Goal: Task Accomplishment & Management: Manage account settings

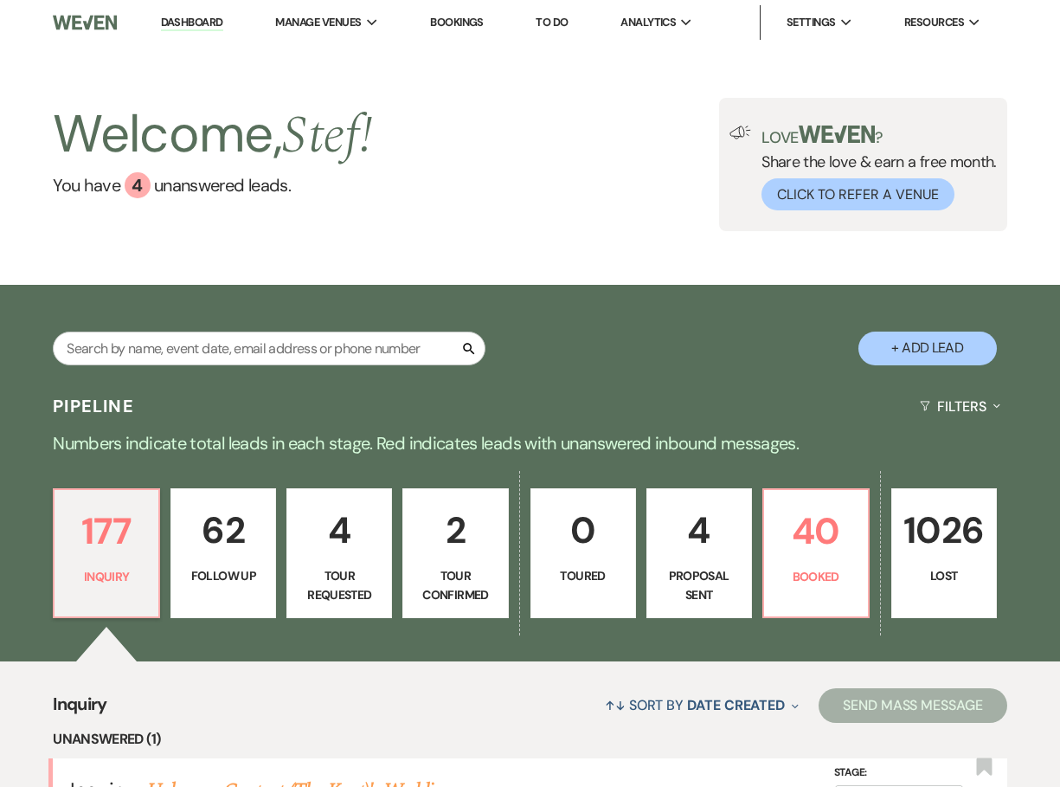
click at [448, 21] on link "Bookings" at bounding box center [457, 22] width 54 height 15
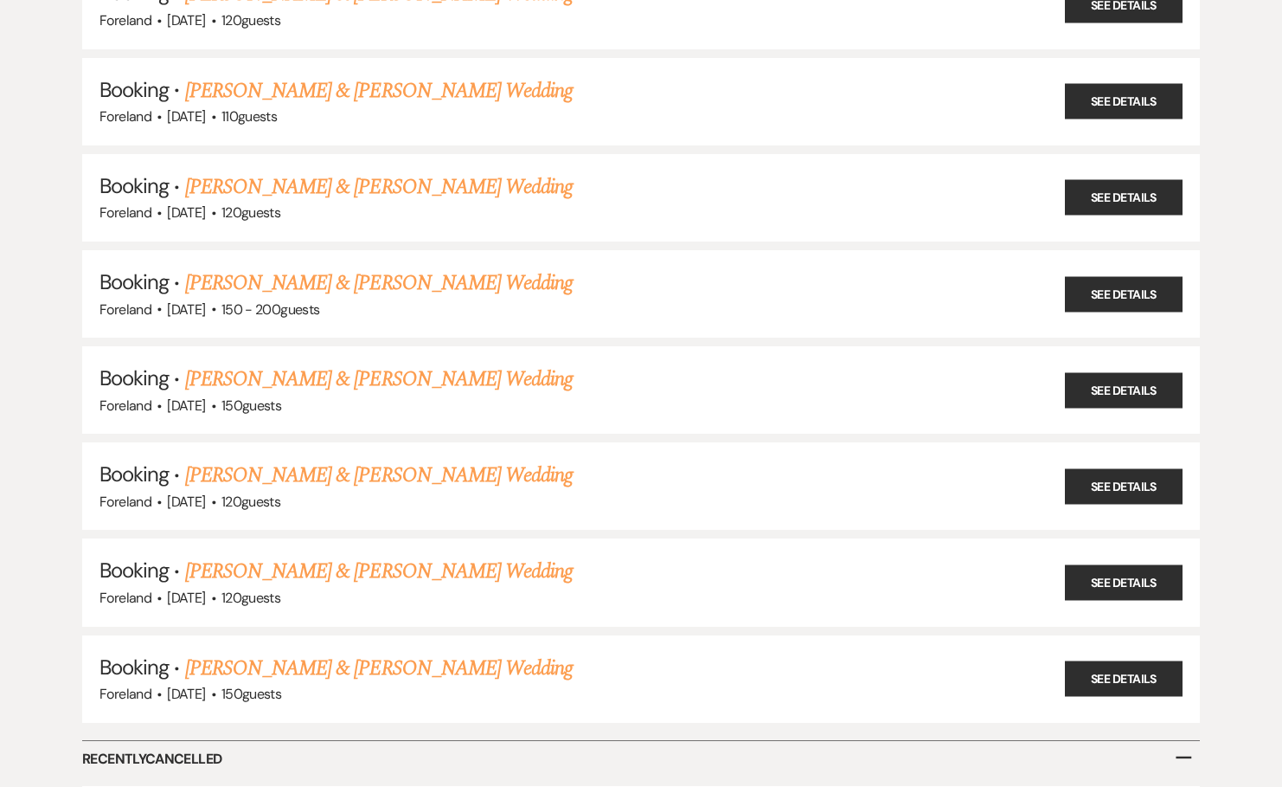
scroll to position [693, 0]
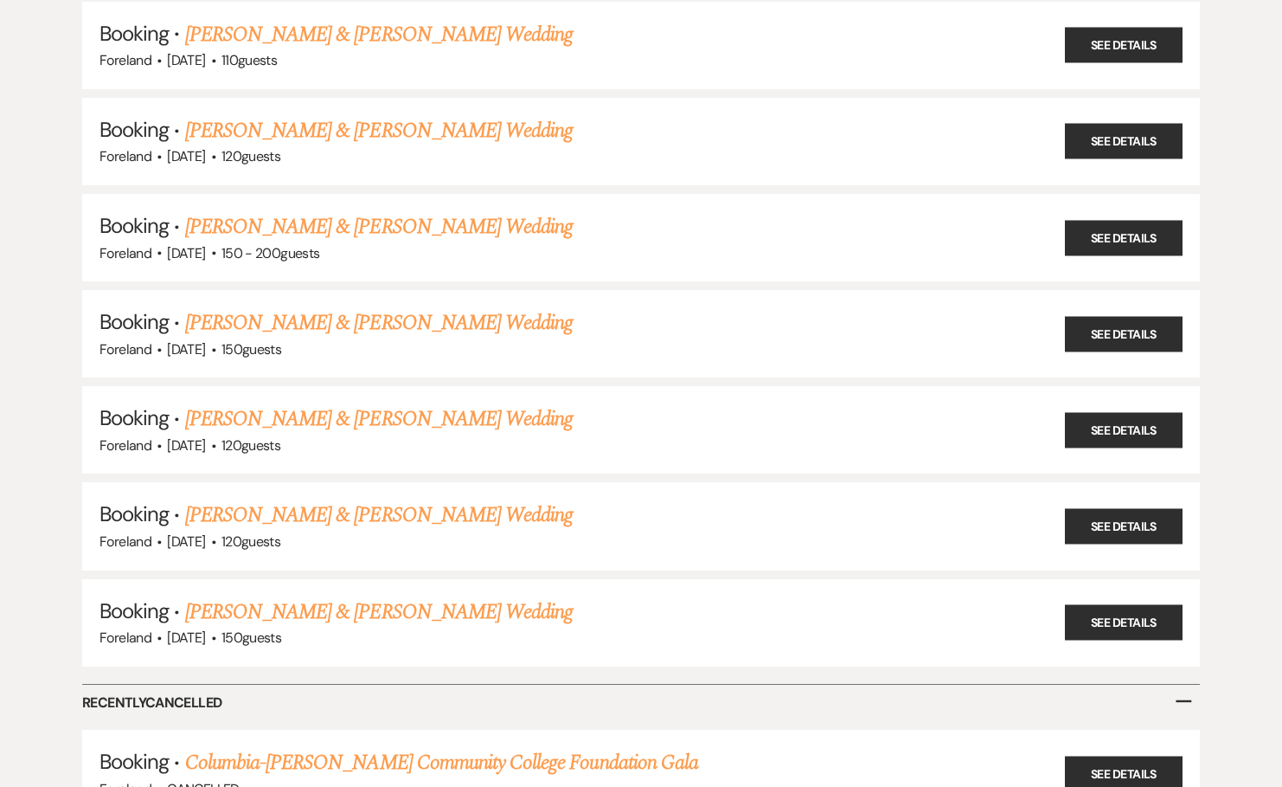
click at [50, 395] on div "Booking · Kevin Gioia & Elizabeth Scafuto's Rehearsal Dinner & Wedding Foreland…" at bounding box center [641, 228] width 1246 height 1415
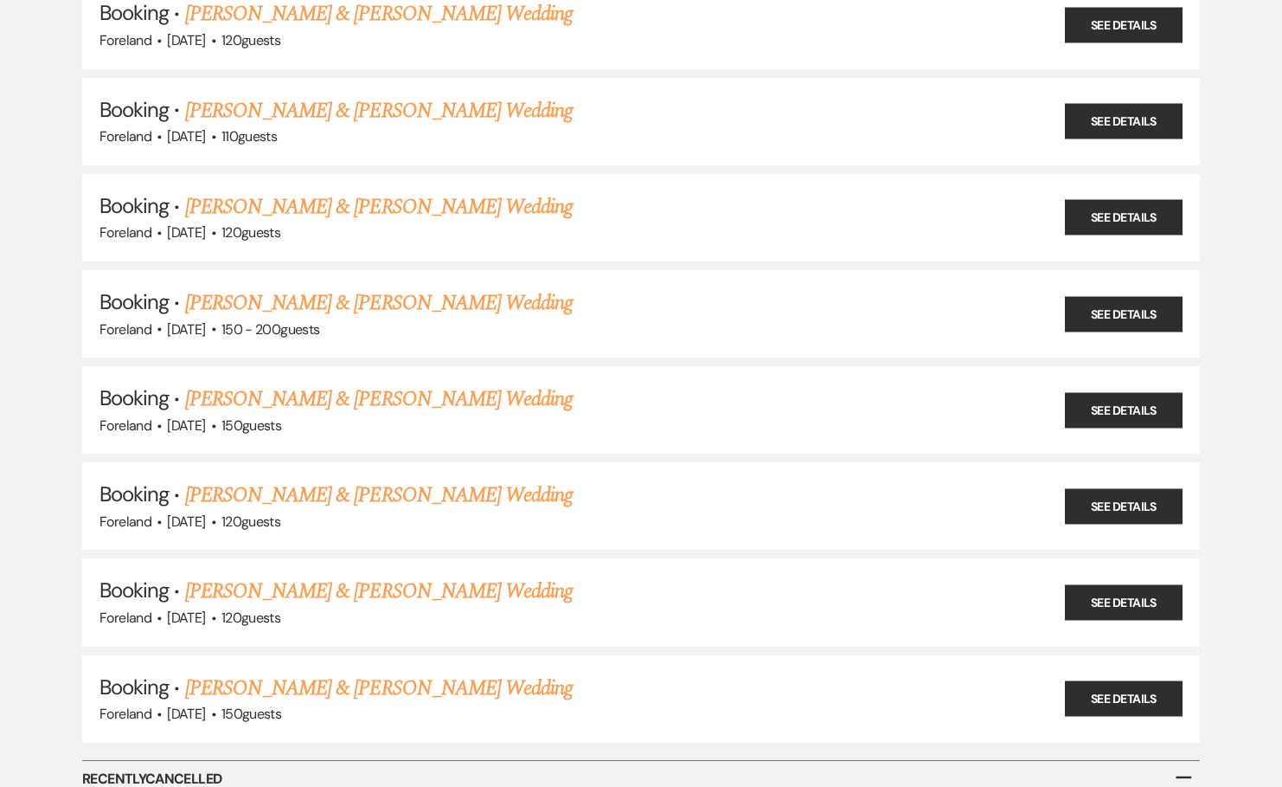
scroll to position [553, 0]
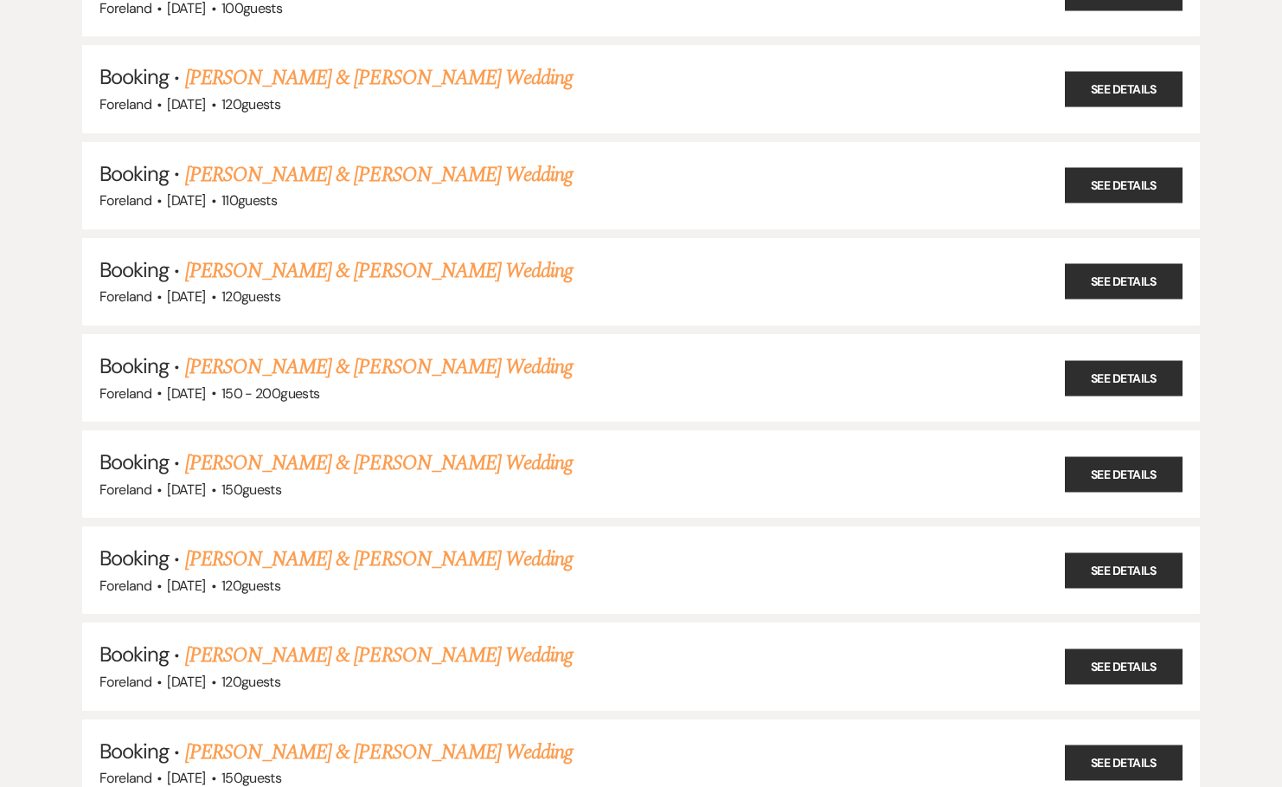
click at [58, 396] on div "Booking · Kevin Gioia & Elizabeth Scafuto's Rehearsal Dinner & Wedding Foreland…" at bounding box center [641, 368] width 1246 height 1415
click at [344, 351] on link "Gabby Childrose & Mitchell's Wedding" at bounding box center [379, 366] width 388 height 31
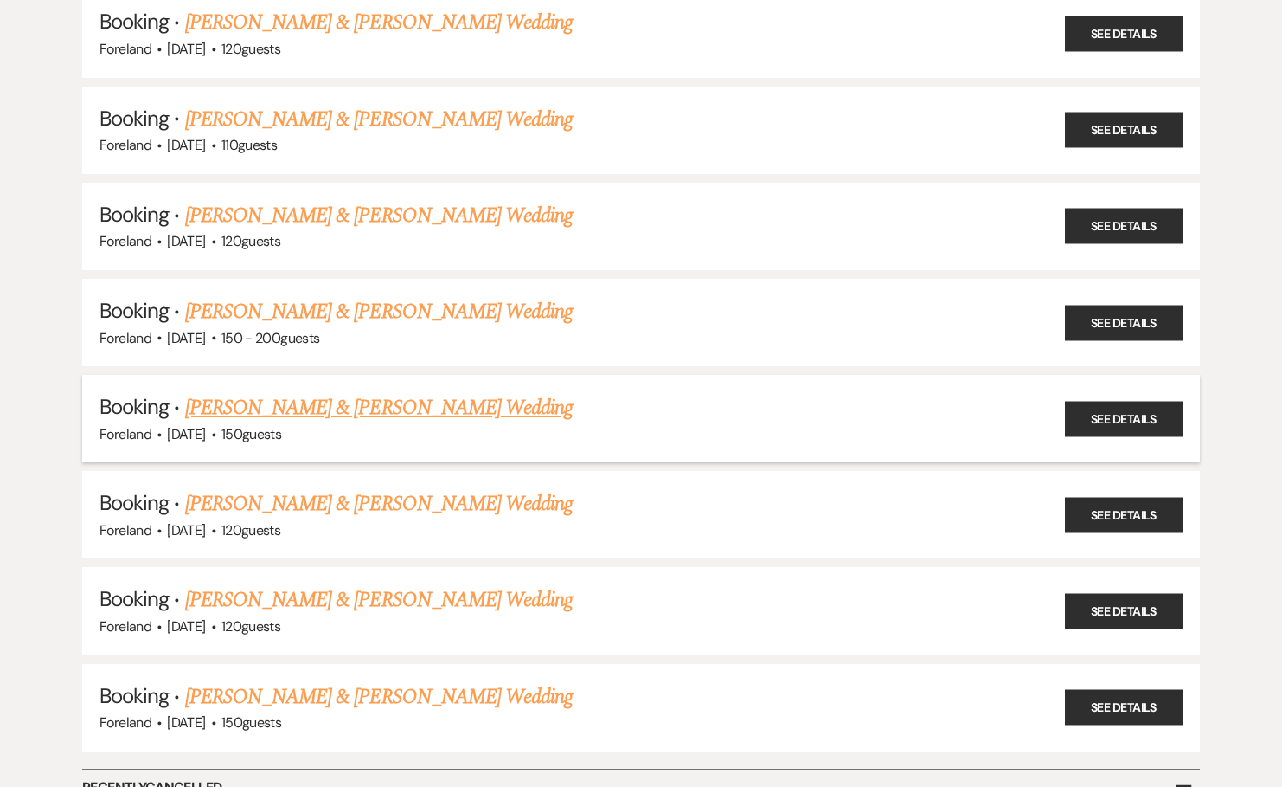
scroll to position [491, 0]
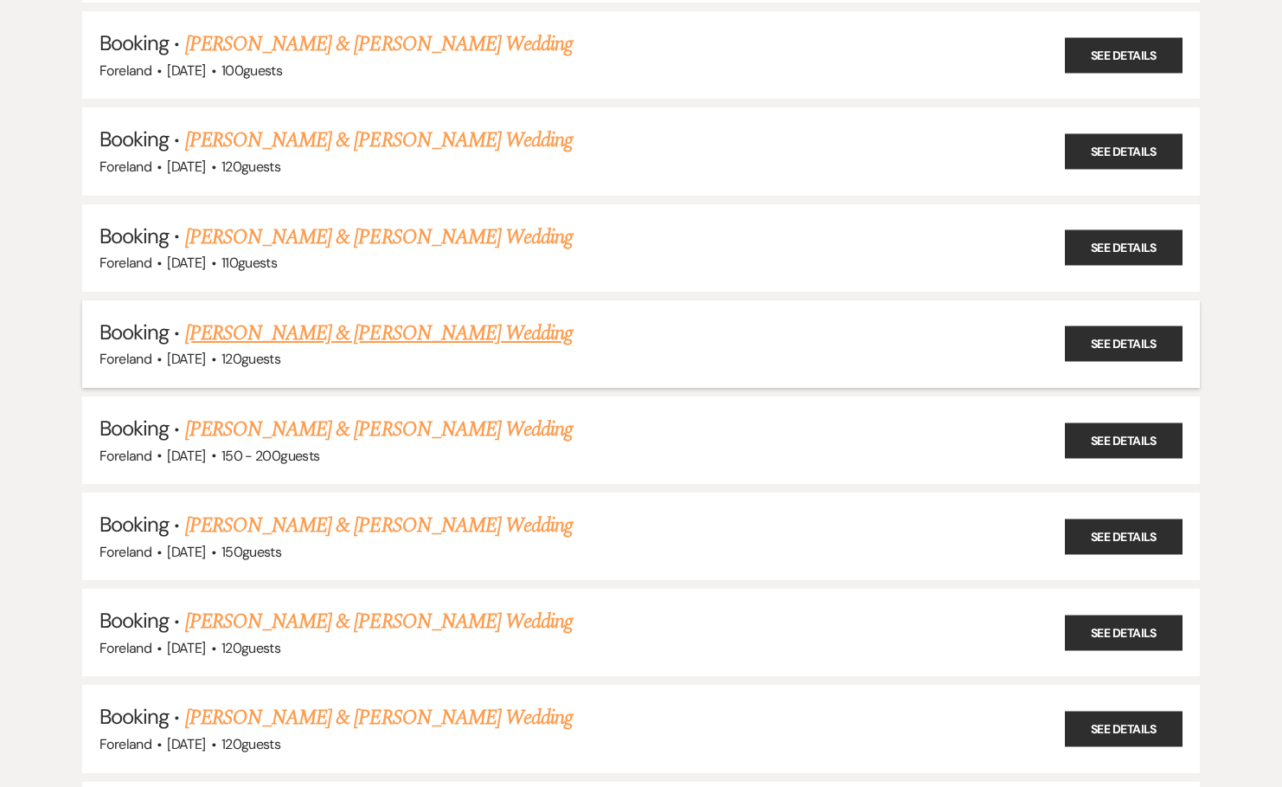
click at [407, 323] on link "Clare Lagomarsino & Emily Shear's Wedding" at bounding box center [379, 333] width 388 height 31
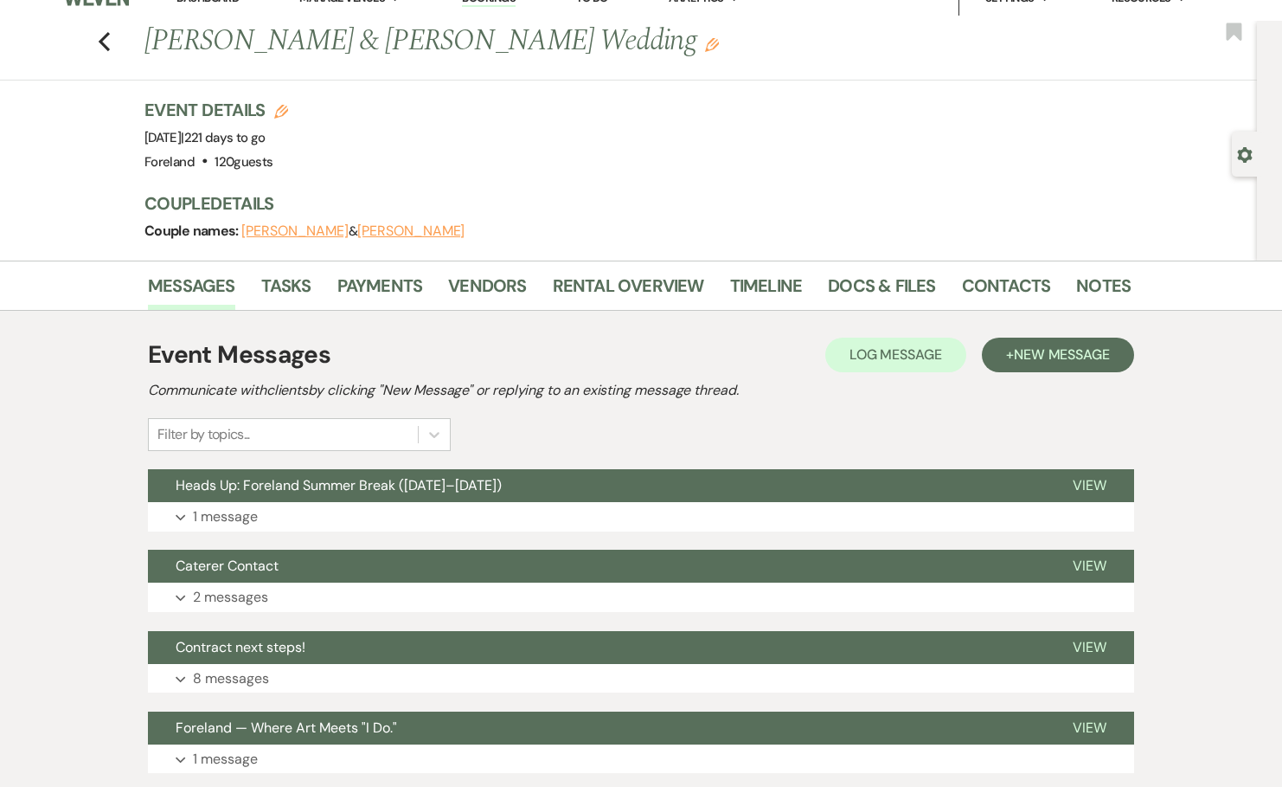
scroll to position [80, 0]
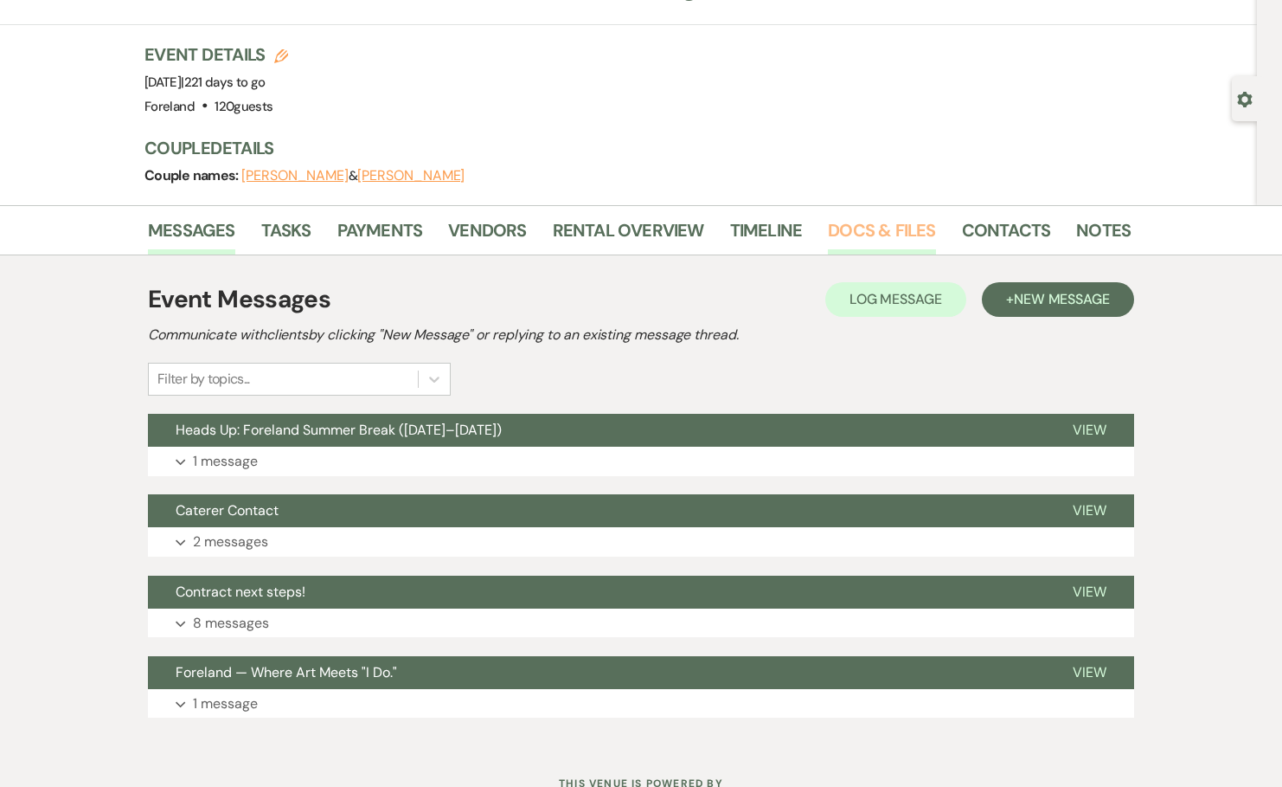
click at [917, 219] on link "Docs & Files" at bounding box center [881, 235] width 107 height 38
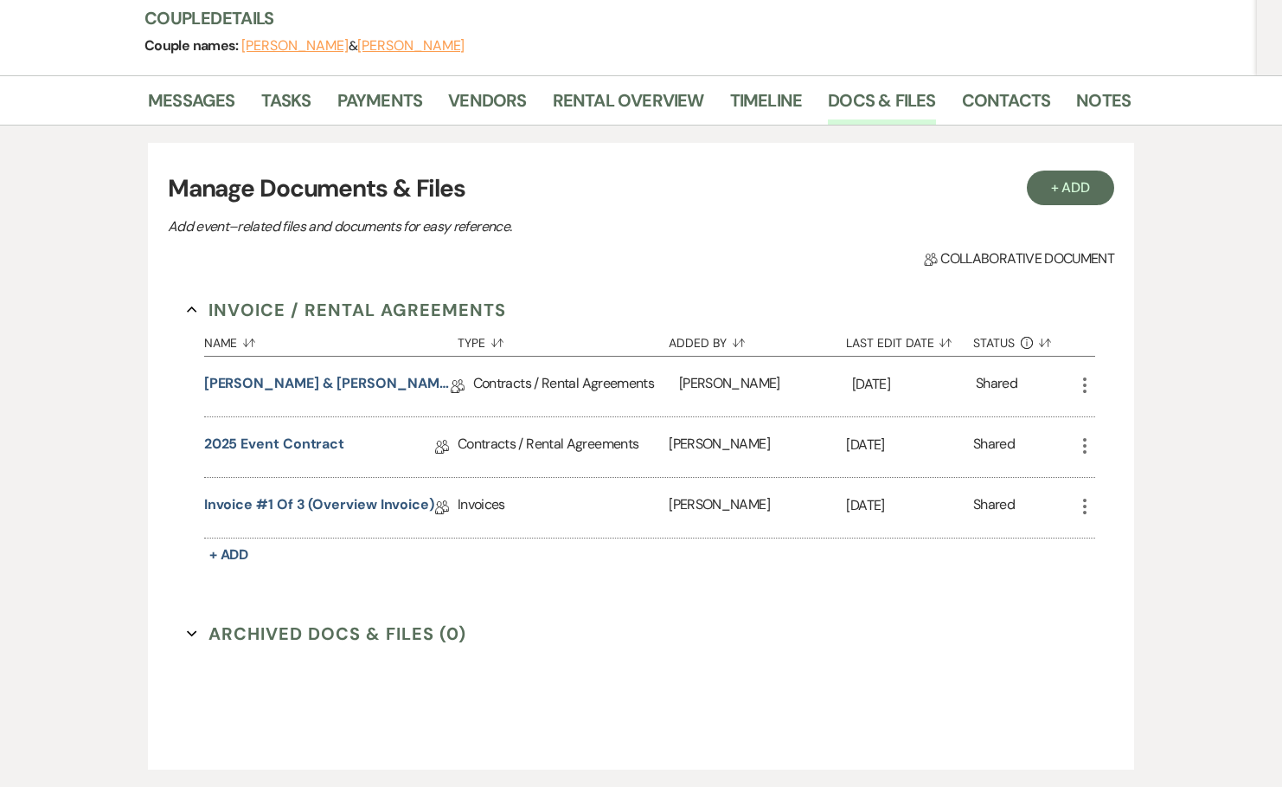
scroll to position [319, 0]
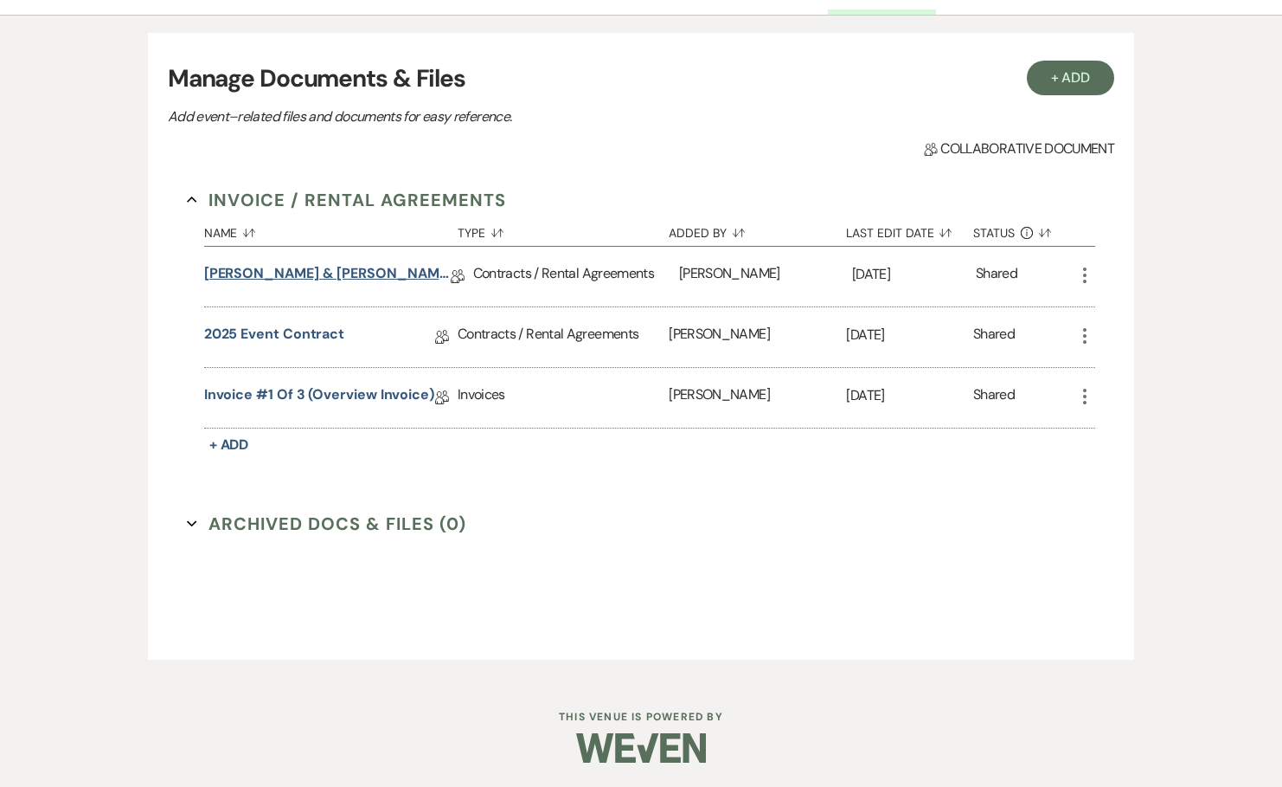
click at [315, 266] on link "Emily & Clare’s Wedding Agreement Cover Page" at bounding box center [327, 276] width 247 height 27
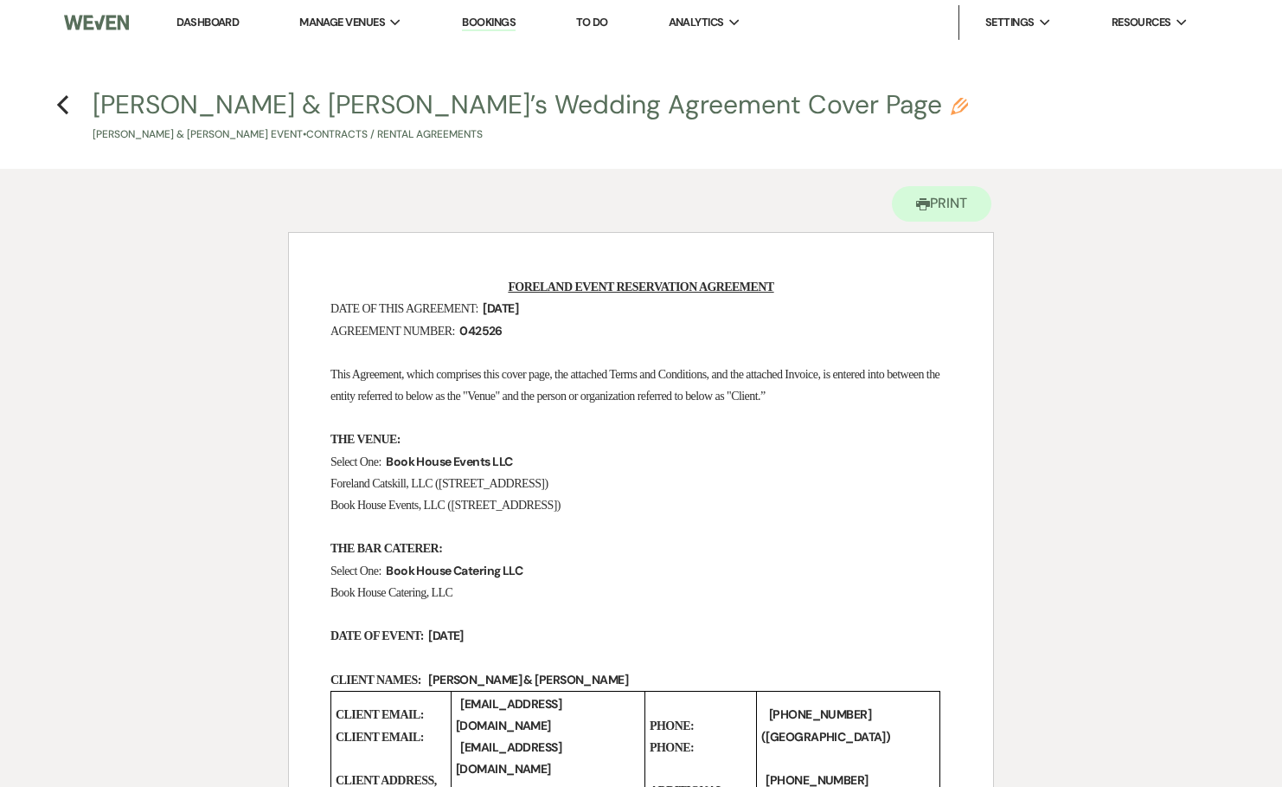
click at [74, 101] on h4 "Previous Emily & Clare’s Wedding Agreement Cover Page Pencil Clare Lagomarsino …" at bounding box center [641, 115] width 1246 height 56
click at [65, 102] on icon "Previous" at bounding box center [62, 104] width 13 height 21
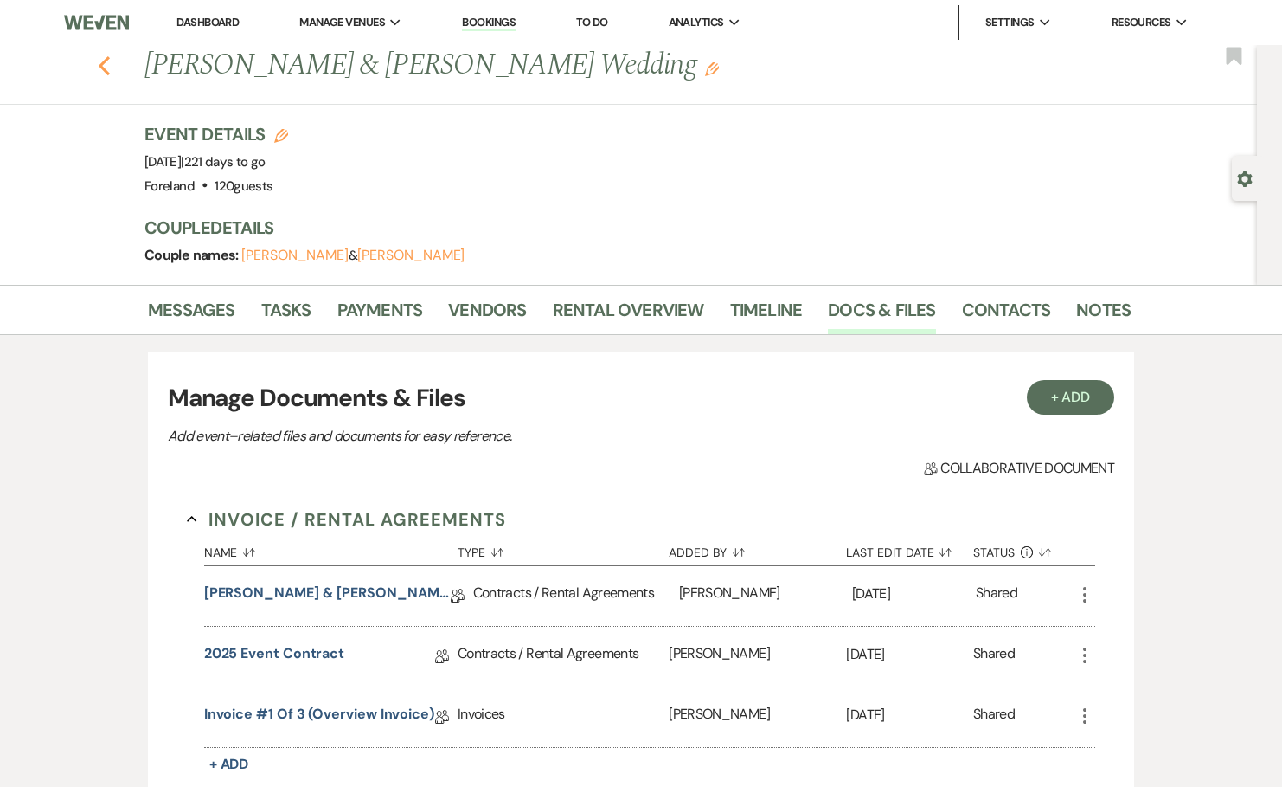
click at [109, 71] on icon "Previous" at bounding box center [104, 65] width 13 height 21
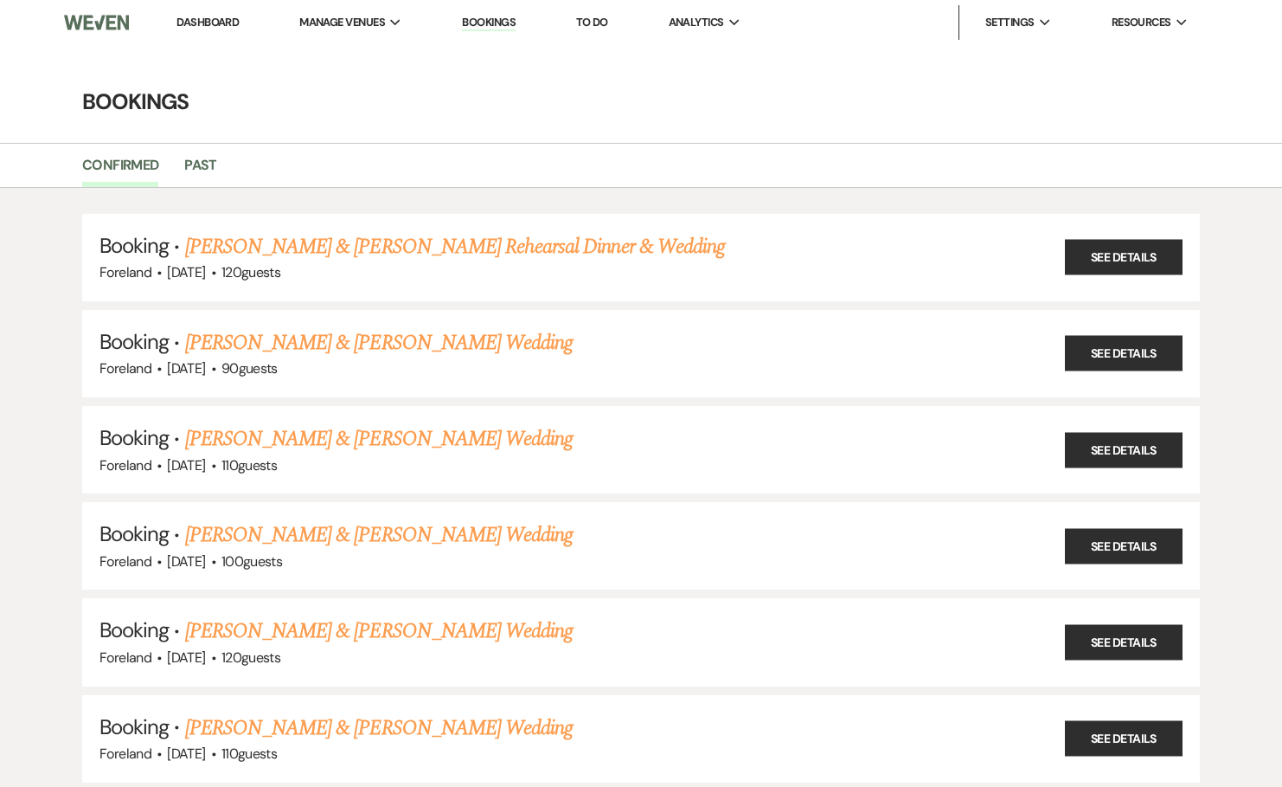
scroll to position [491, 0]
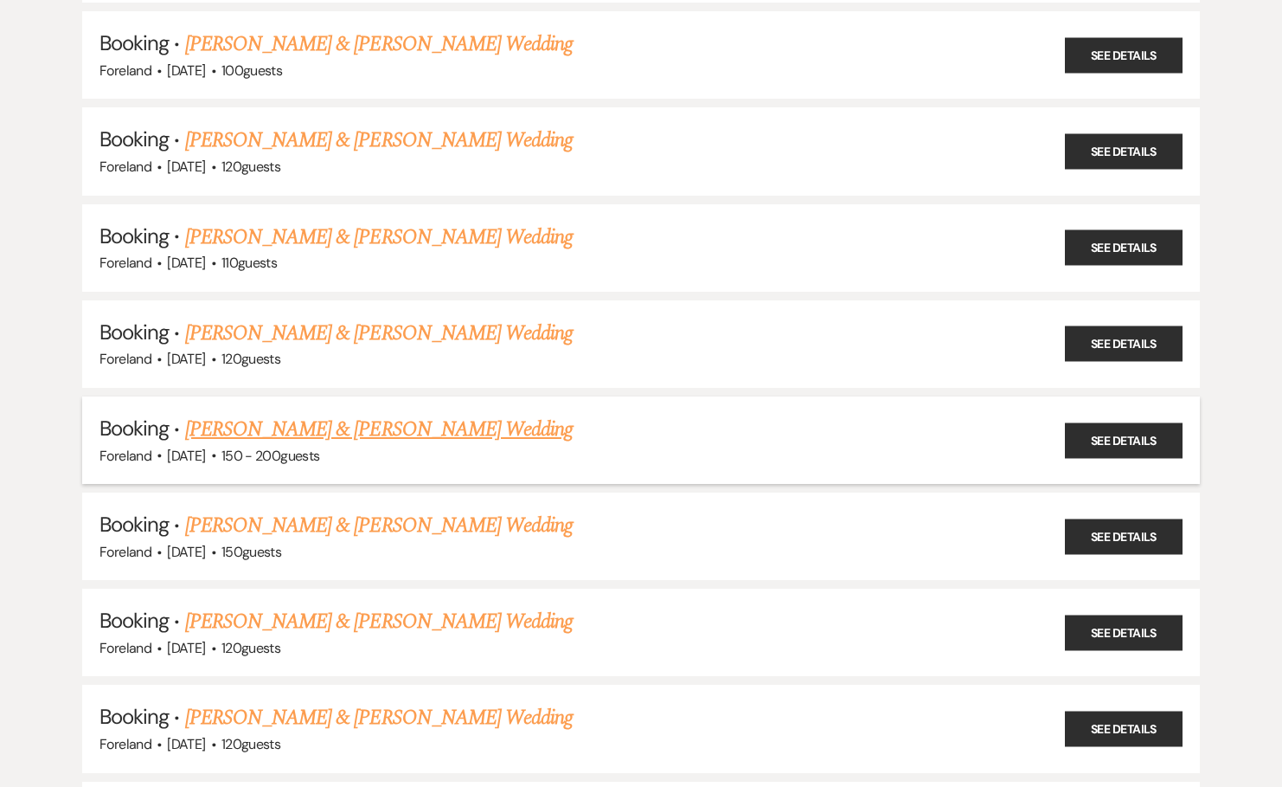
click at [341, 416] on link "Gabby Childrose & Mitchell's Wedding" at bounding box center [379, 429] width 388 height 31
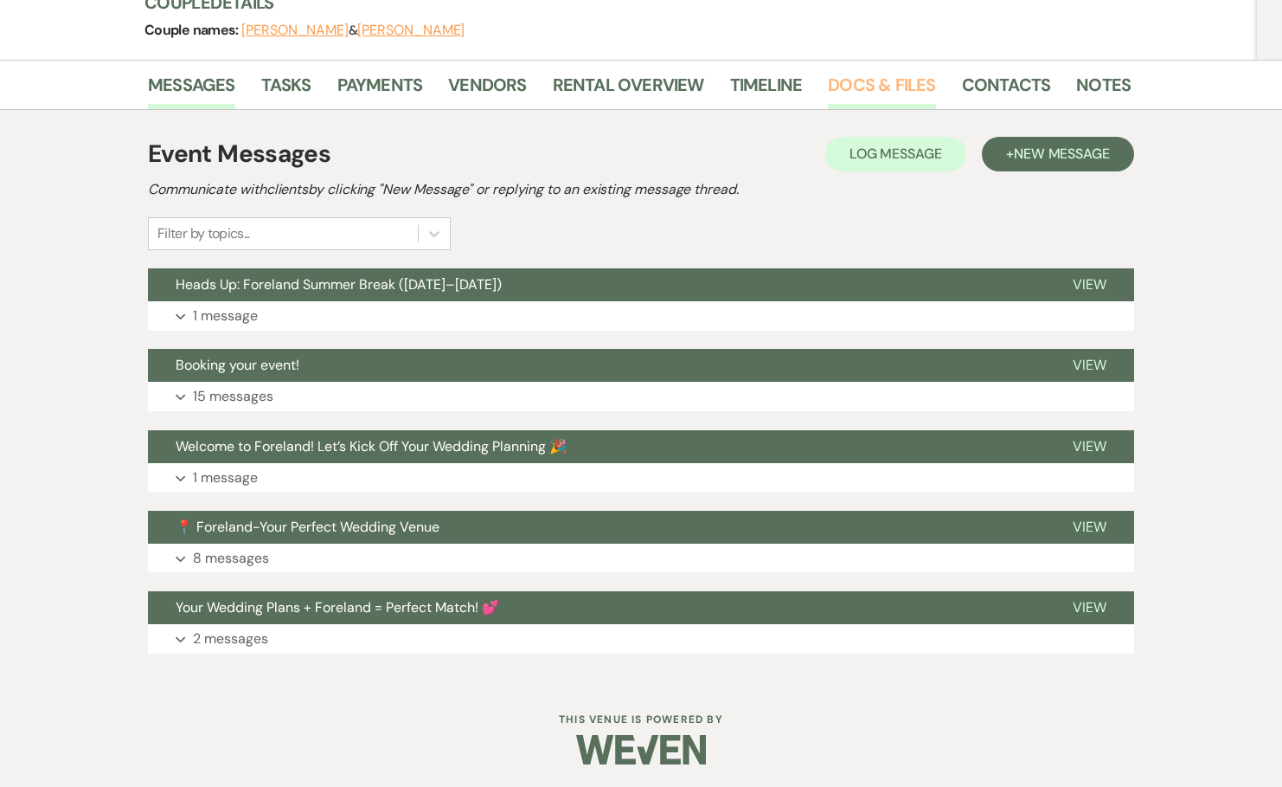
click at [910, 76] on link "Docs & Files" at bounding box center [881, 90] width 107 height 38
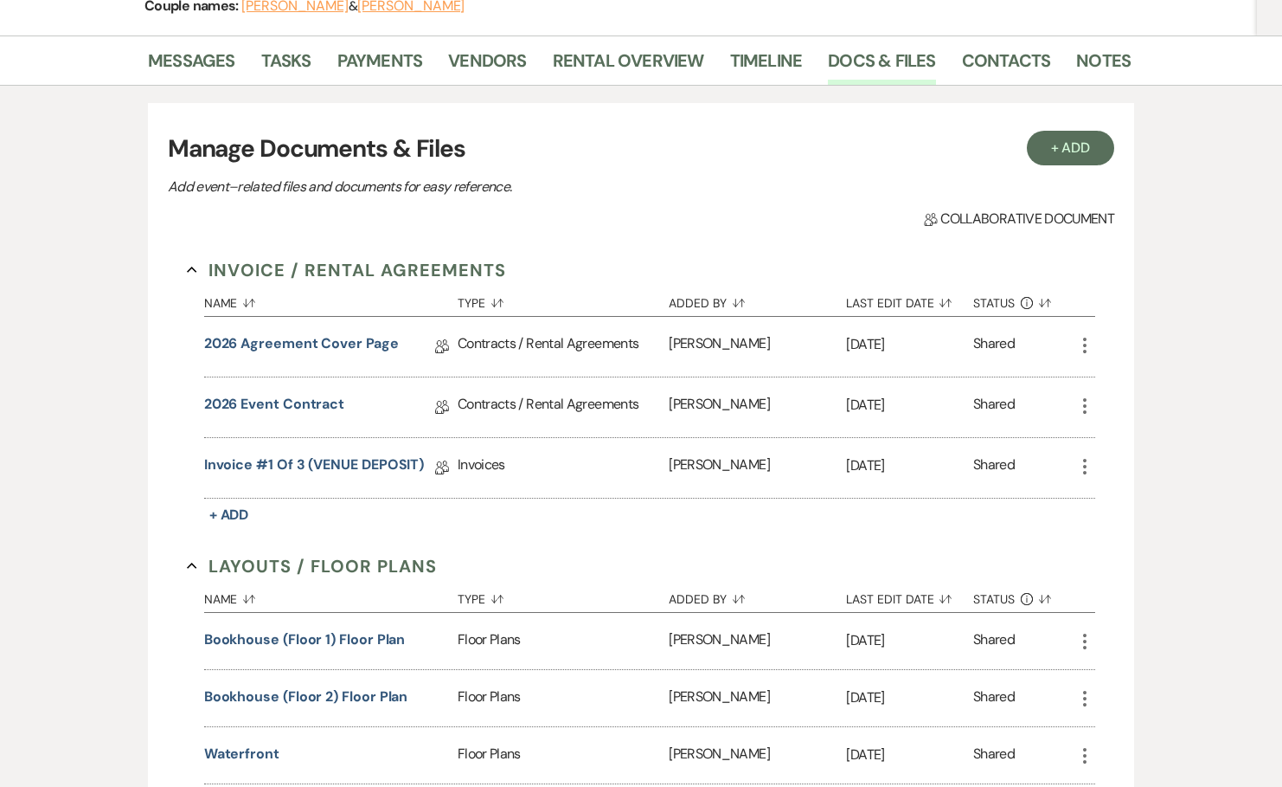
scroll to position [253, 0]
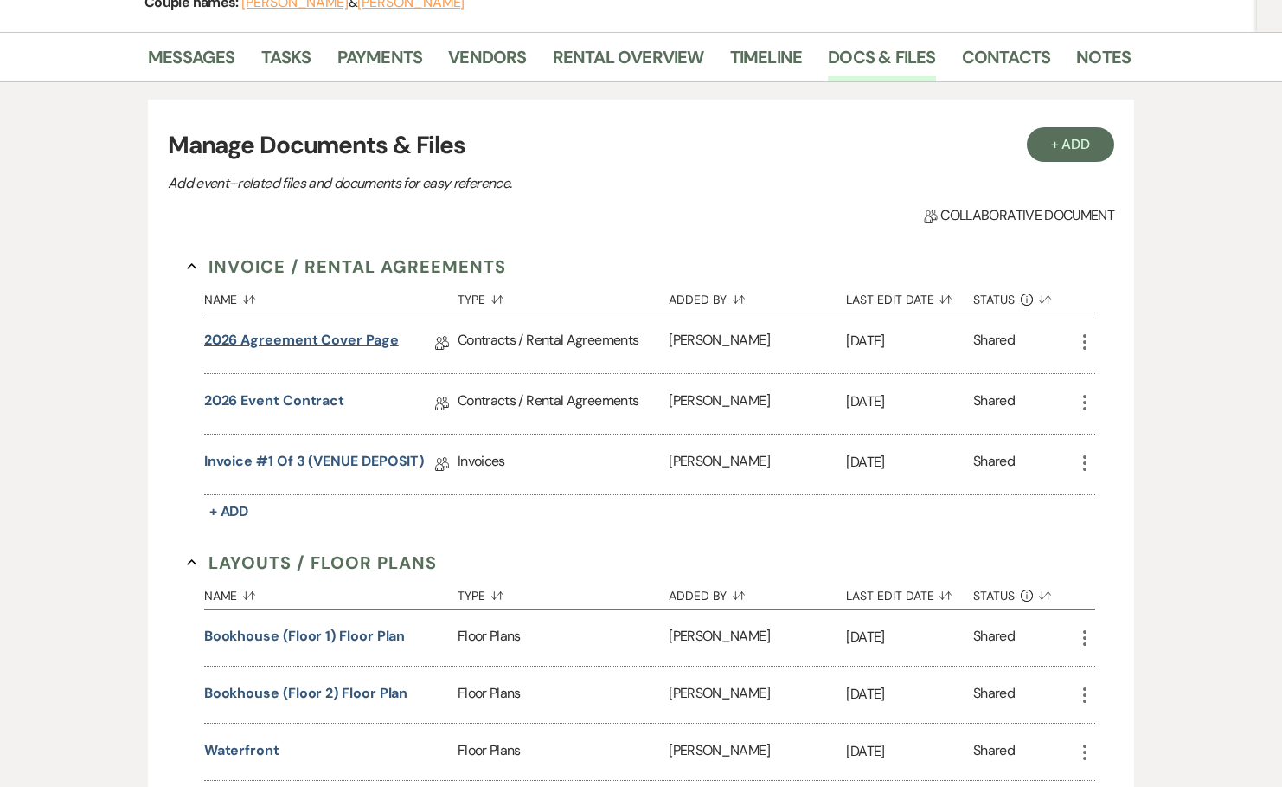
click at [306, 331] on link "2026 Agreement Cover Page" at bounding box center [301, 343] width 195 height 27
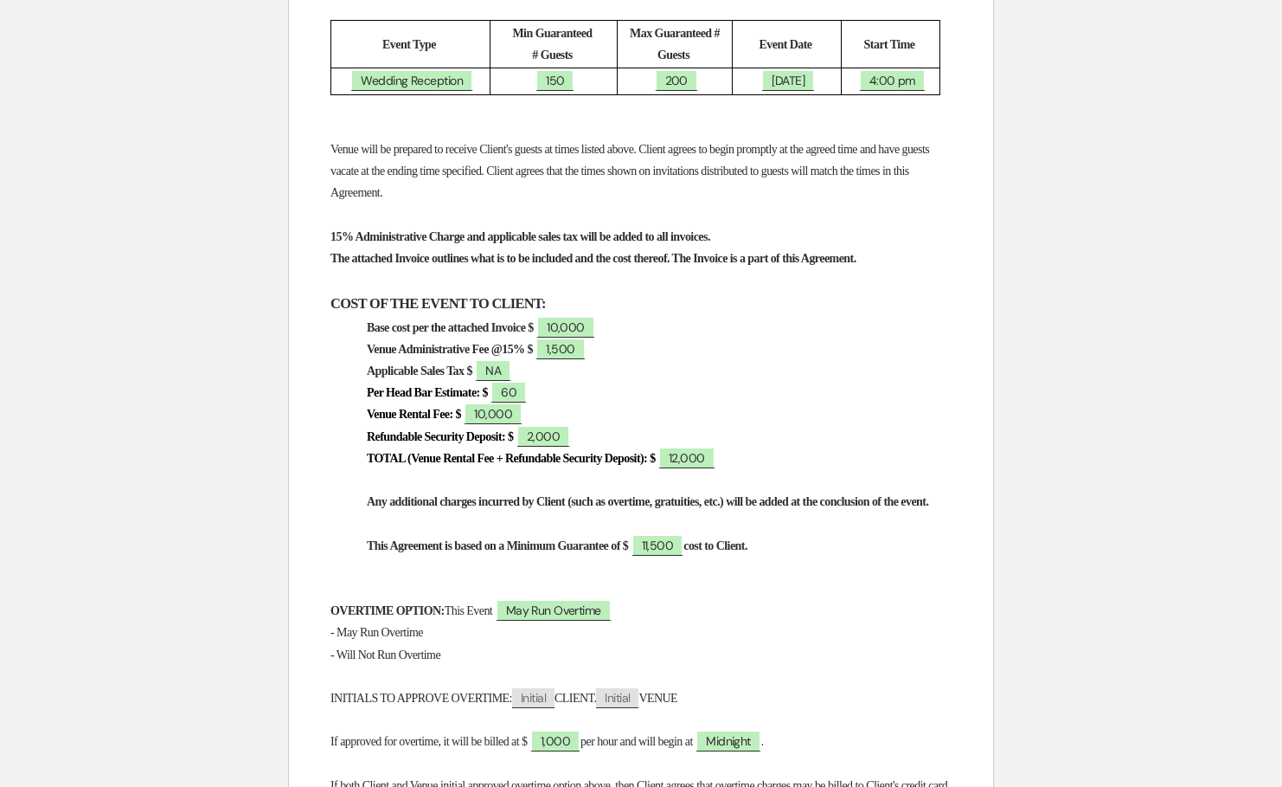
scroll to position [1054, 0]
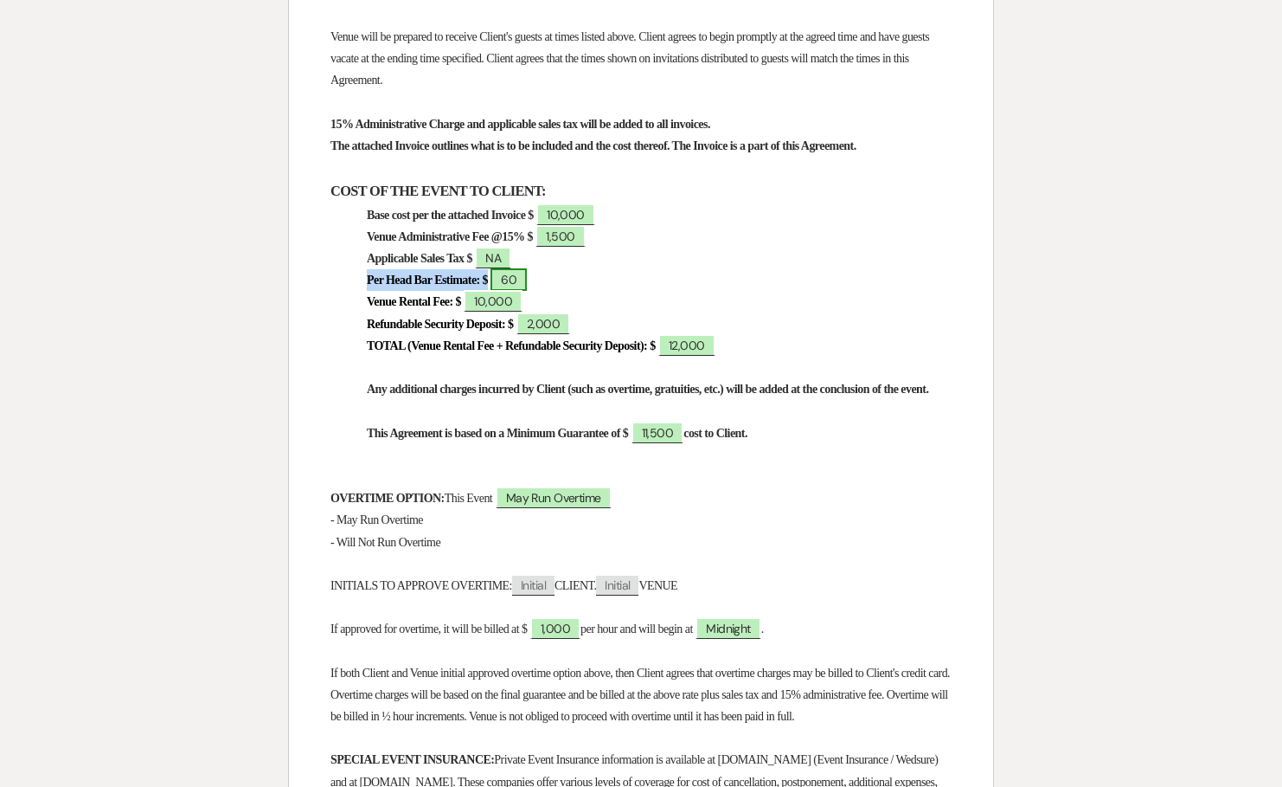
drag, startPoint x: 367, startPoint y: 320, endPoint x: 546, endPoint y: 316, distance: 179.2
click at [535, 291] on p "Per Head Bar Estimate: $ ﻿ 60 ﻿" at bounding box center [641, 280] width 621 height 22
click at [566, 291] on p "Per Head Bar Estimate: $ ﻿ 60 ﻿" at bounding box center [641, 280] width 621 height 22
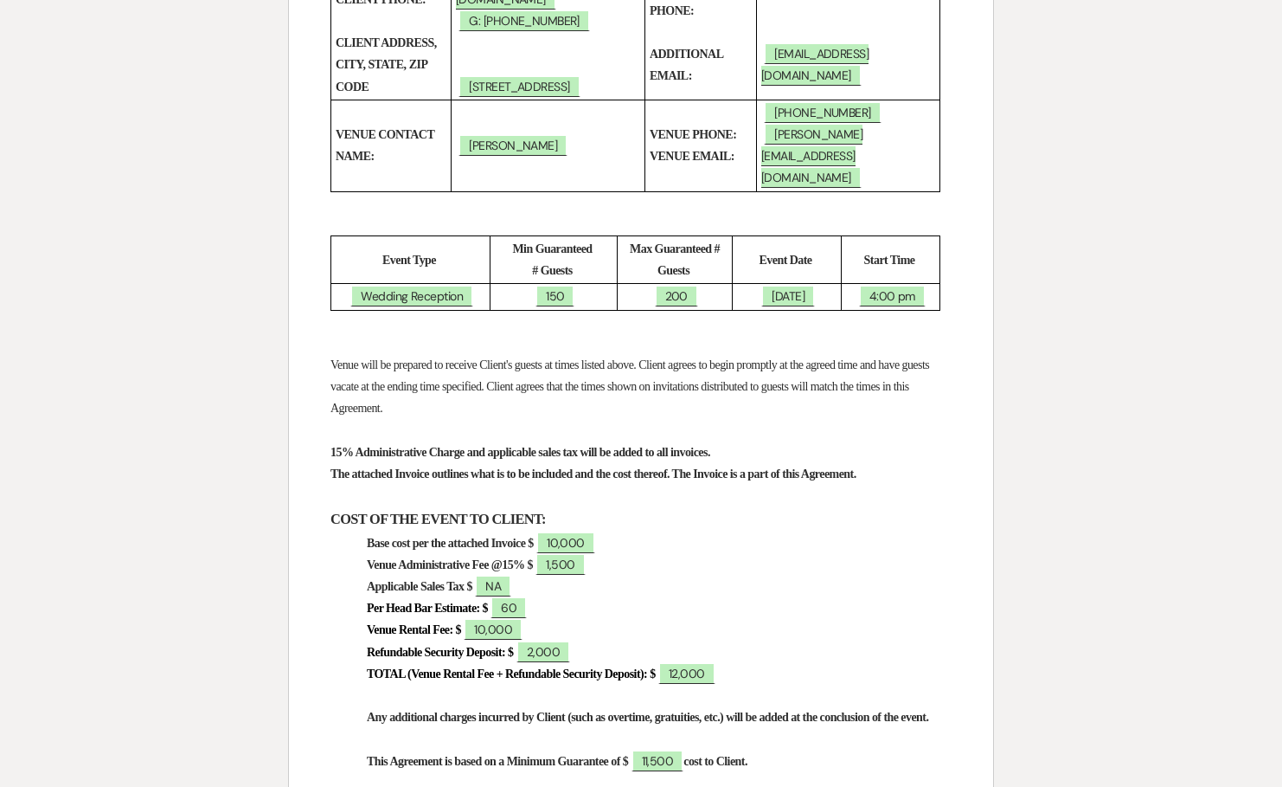
scroll to position [0, 0]
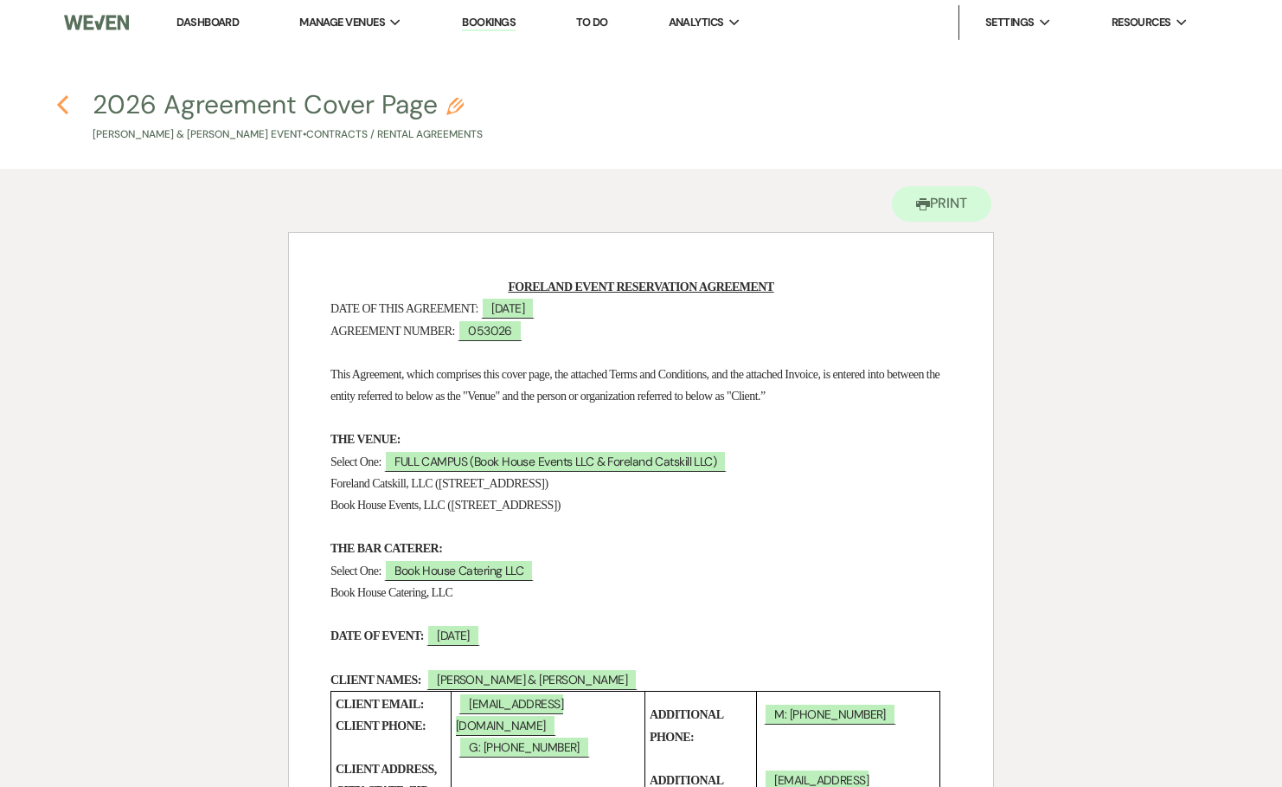
click at [67, 99] on use "button" at bounding box center [62, 104] width 11 height 19
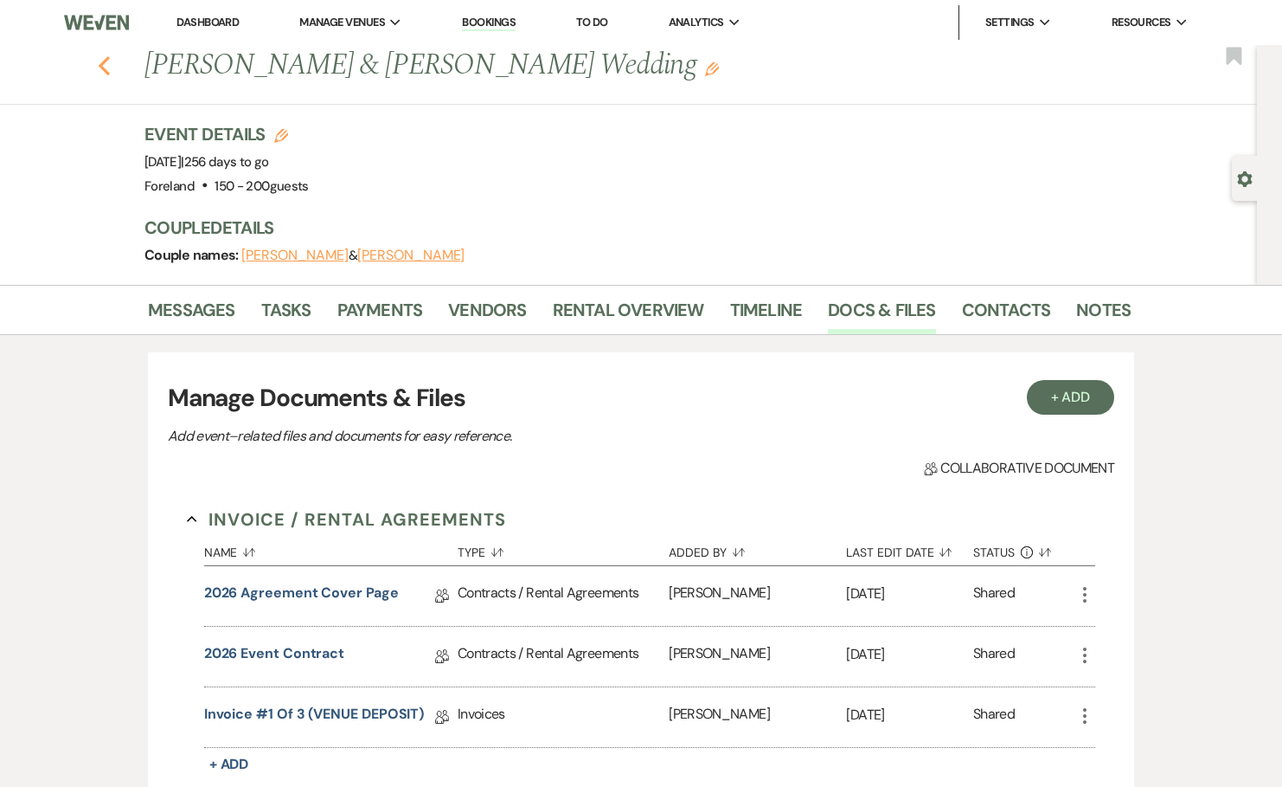
click at [111, 63] on icon "Previous" at bounding box center [104, 65] width 13 height 21
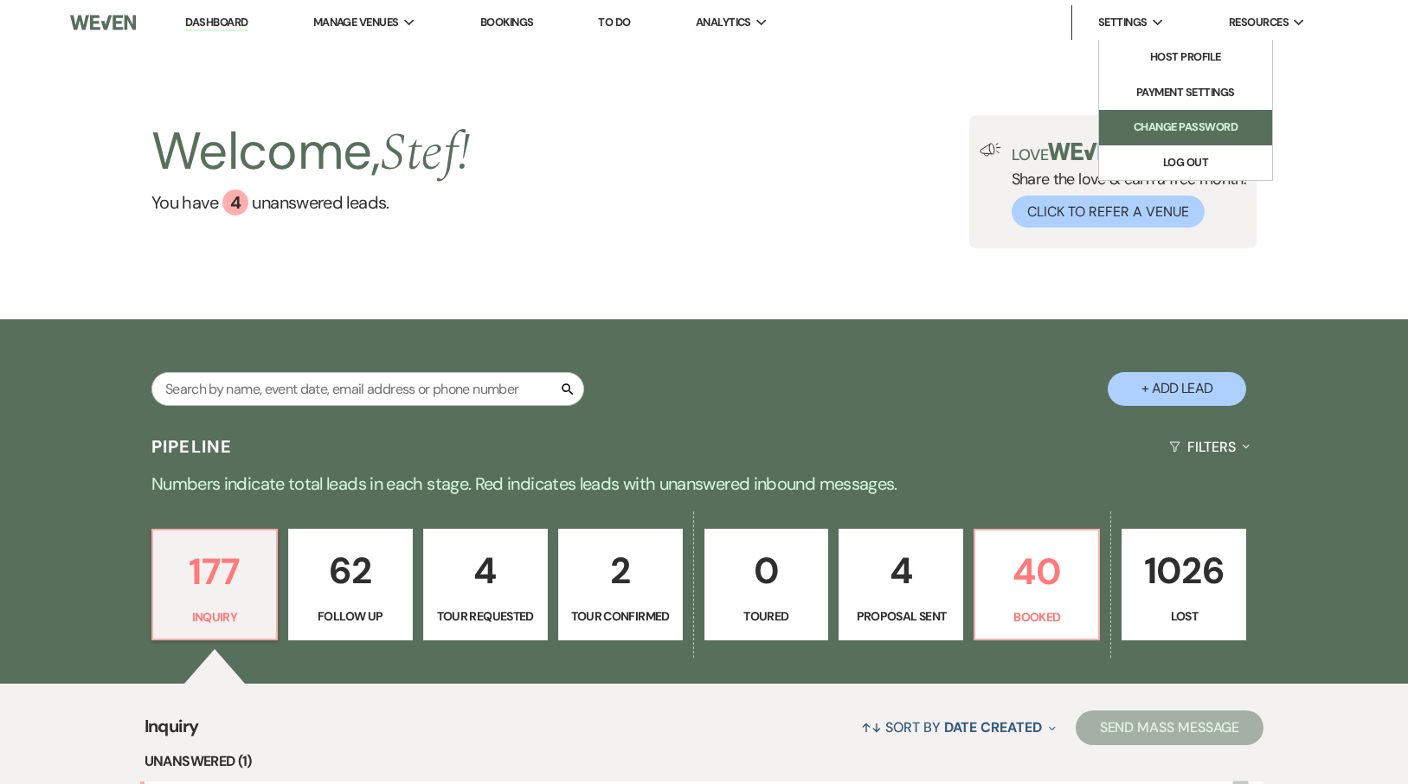
click at [1182, 122] on li "Change Password" at bounding box center [1186, 127] width 156 height 17
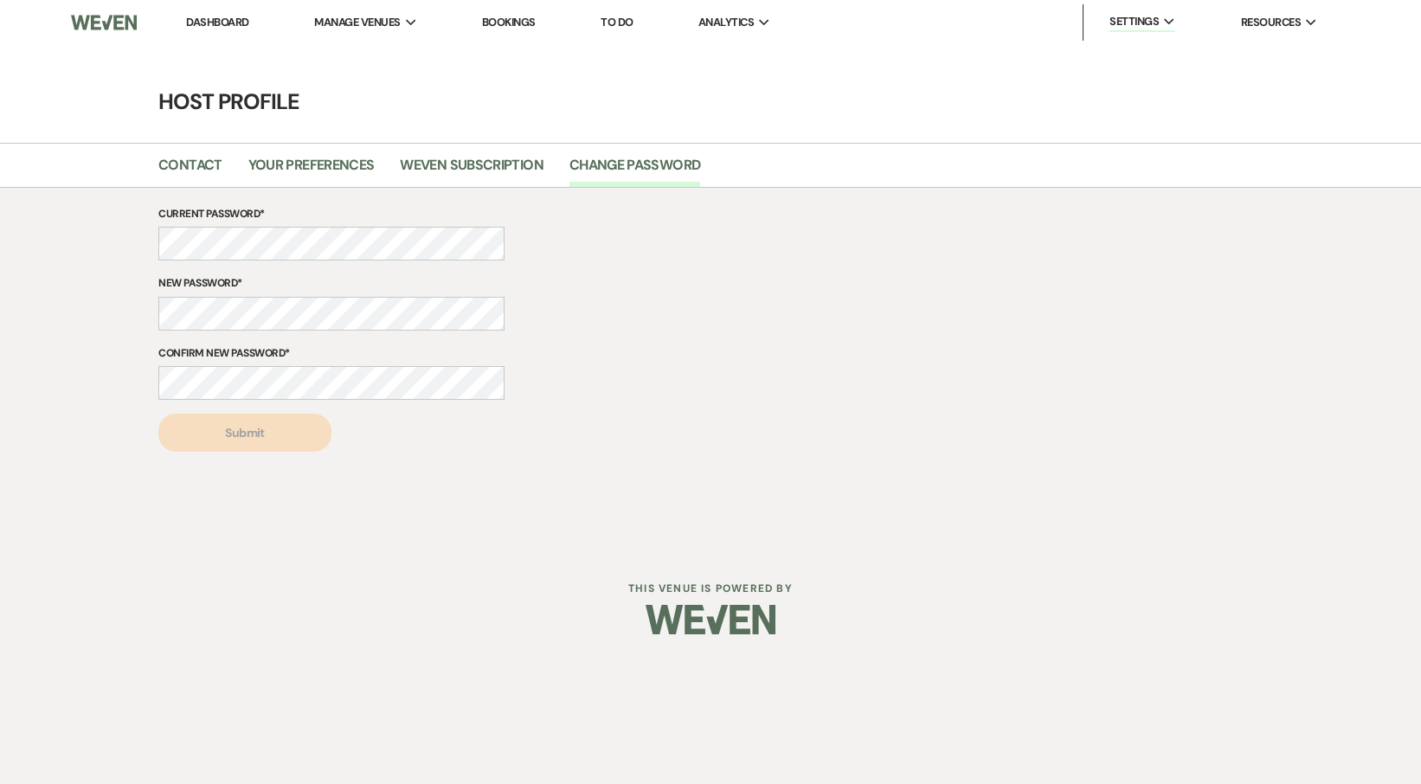
click at [130, 271] on div "Current Password* New Password* Confirm New Password* Submit" at bounding box center [710, 328] width 1246 height 247
click at [241, 422] on button "Submit" at bounding box center [244, 433] width 173 height 38
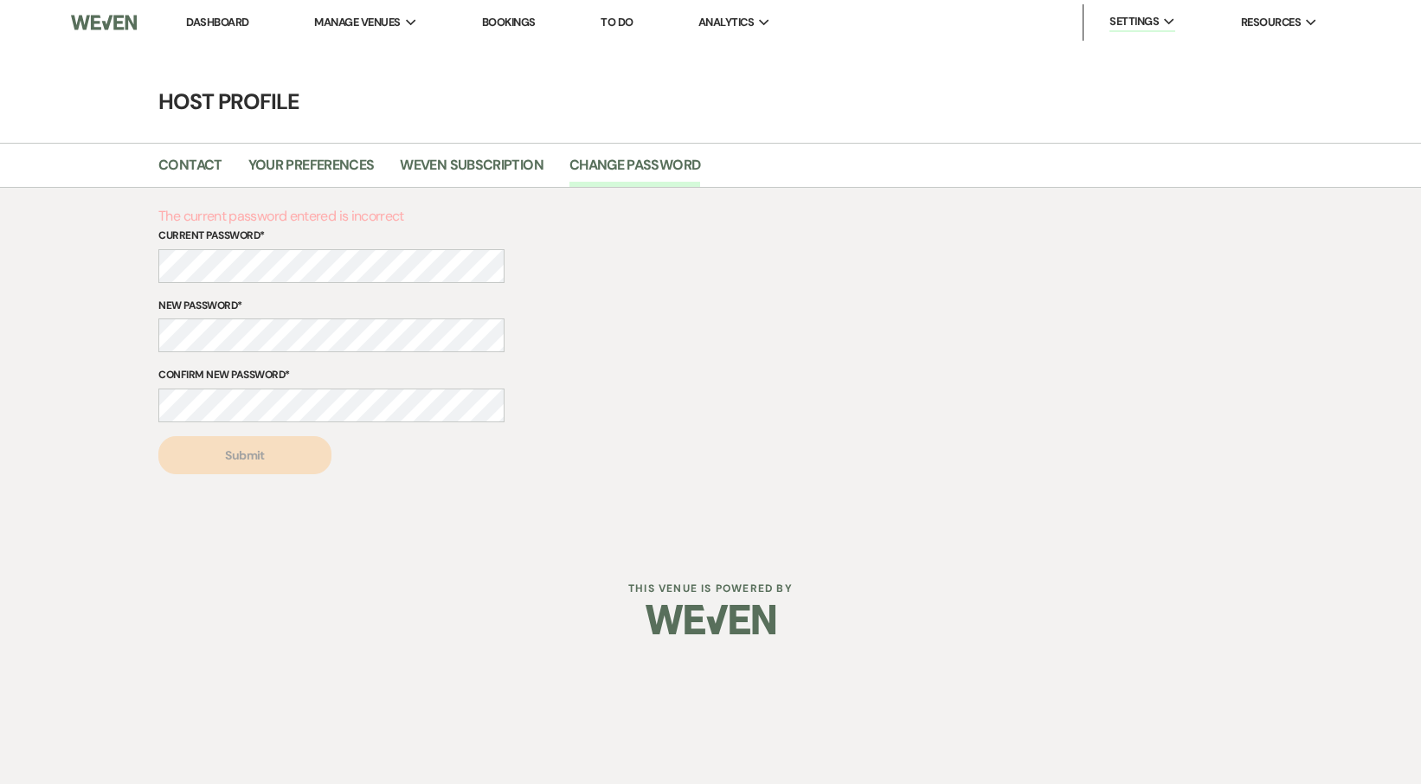
click at [421, 224] on p "The current password entered is incorrect" at bounding box center [331, 216] width 346 height 22
click at [245, 453] on button "Submit" at bounding box center [244, 455] width 173 height 38
click at [103, 330] on div "The current password entered is incorrect Current Password* New Password* Confi…" at bounding box center [710, 339] width 1246 height 269
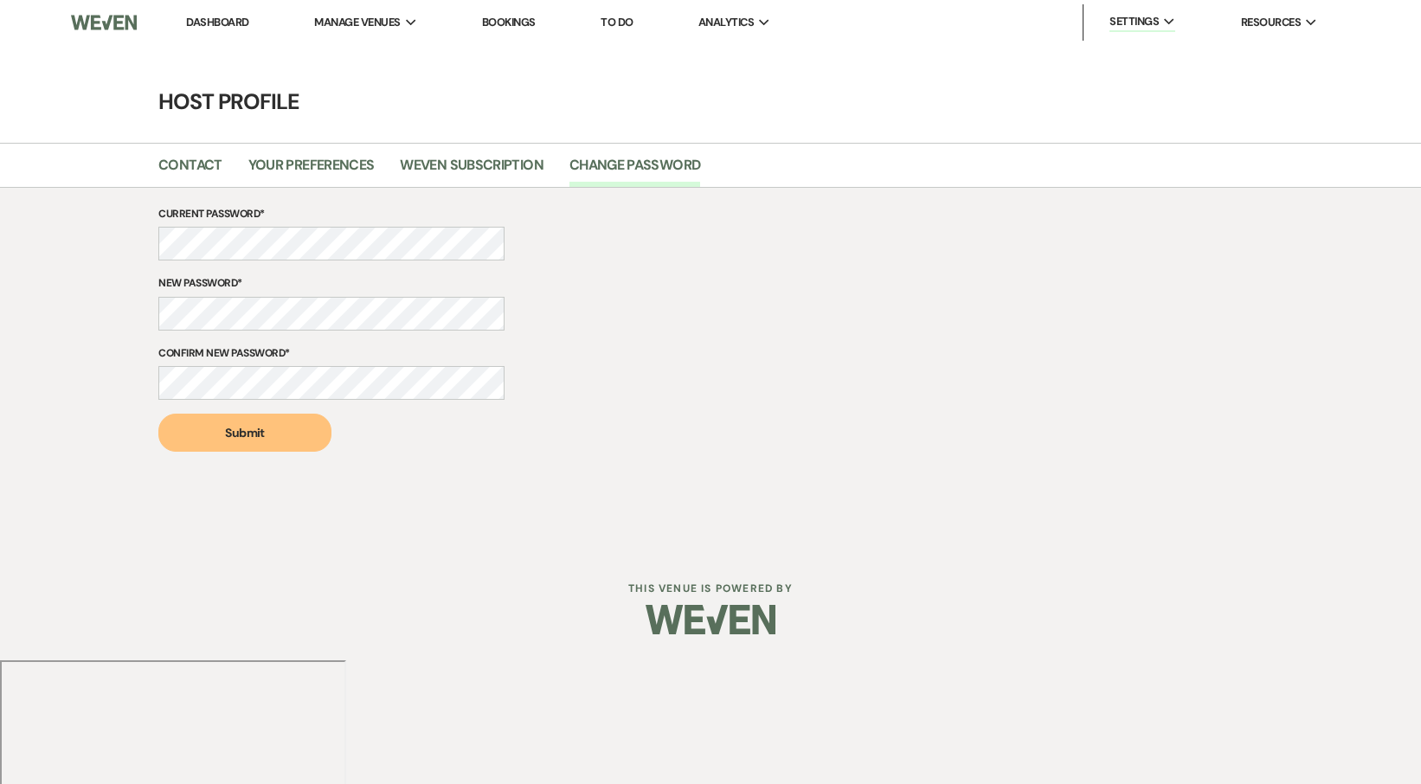
click at [92, 300] on div "Current Password* New Password* Confirm New Password* Submit" at bounding box center [710, 328] width 1246 height 247
click at [22, 311] on div "Current Password* New Password* Confirm New Password* Submit" at bounding box center [710, 329] width 1421 height 282
click at [774, 281] on div "Current Password* New Password* Confirm New Password* Submit" at bounding box center [710, 328] width 1246 height 247
click at [635, 486] on div "Dashboard Manage Venues Expand Foreland Bookings To Do Analytics Expand Forelan…" at bounding box center [710, 274] width 1421 height 549
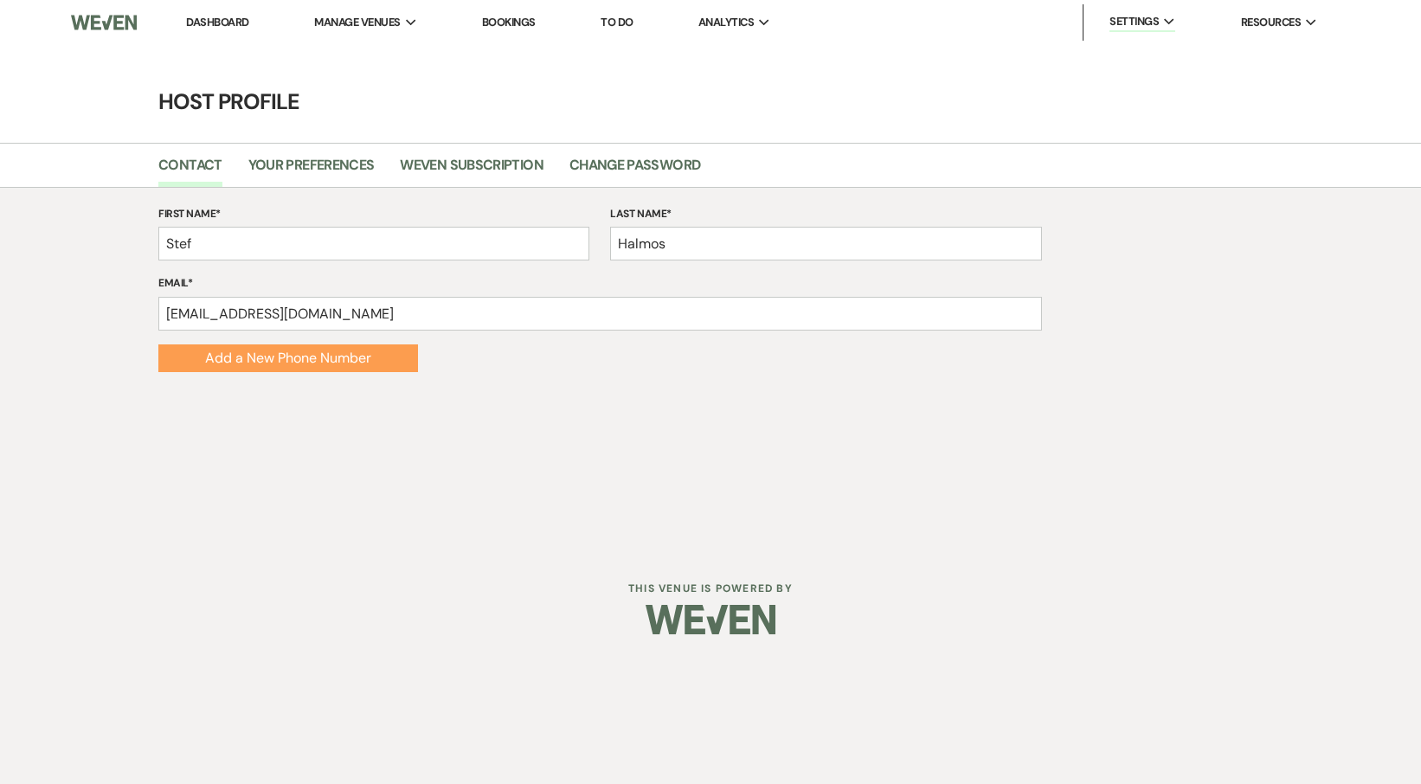
click at [1141, 76] on main "Host Profile Contact Your Preferences Weven Subscription Change Password First …" at bounding box center [710, 230] width 1421 height 370
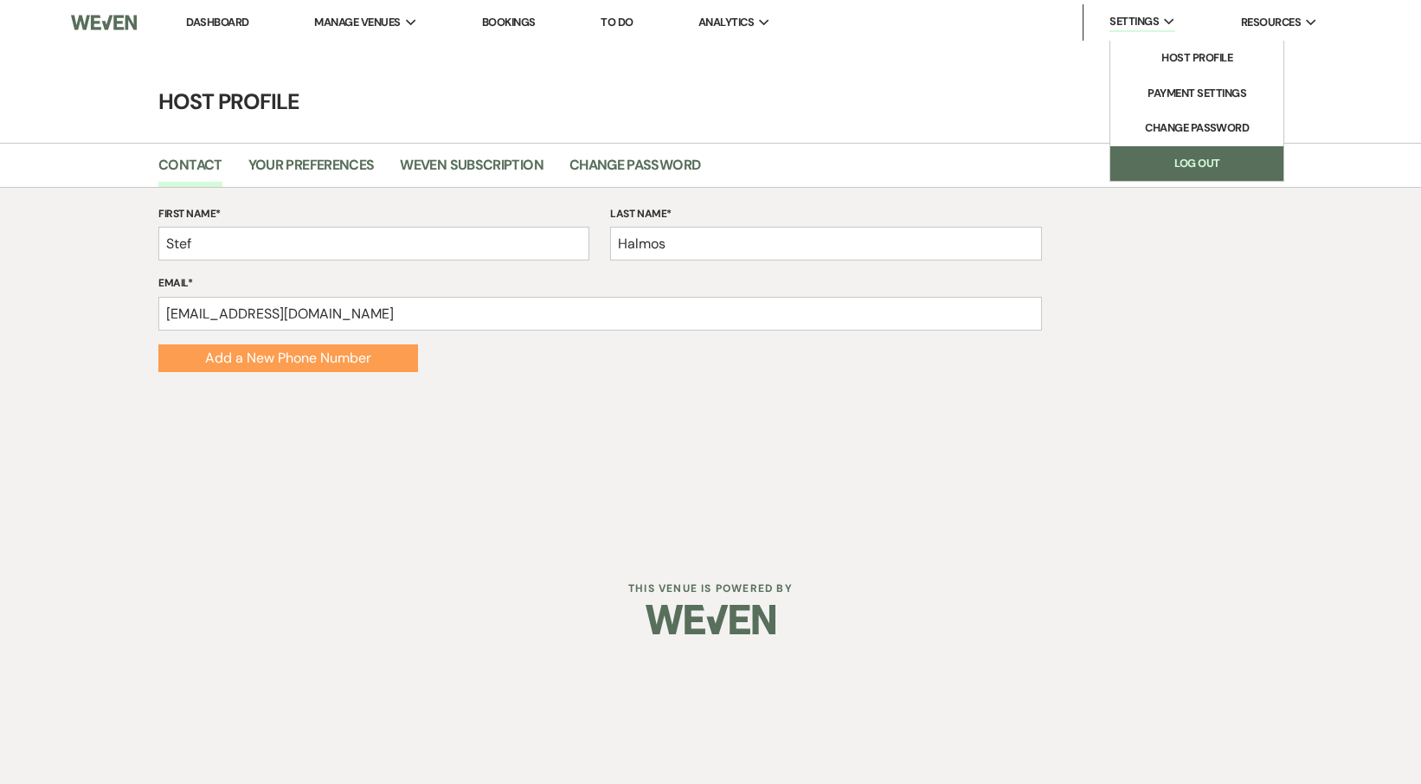
click at [1173, 163] on link "Log Out" at bounding box center [1196, 163] width 173 height 35
